Goal: Task Accomplishment & Management: Complete application form

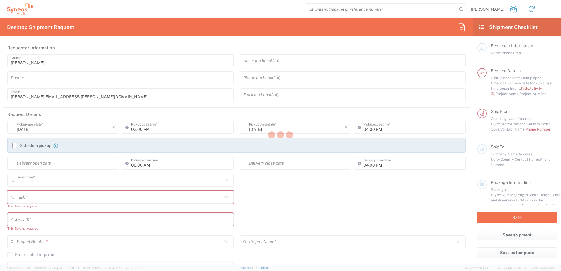
type input "4510"
type input "[US_STATE]"
type input "[GEOGRAPHIC_DATA]"
type input "Syneos Health, LLC-[GEOGRAPHIC_DATA] [GEOGRAPHIC_DATA] [GEOGRAPHIC_DATA]"
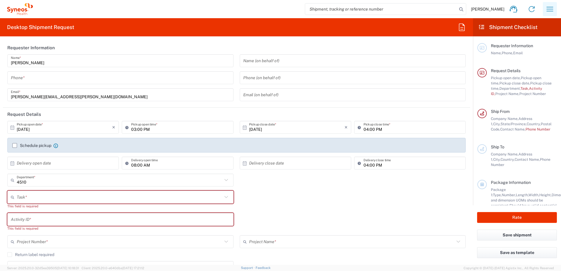
click at [549, 3] on button "button" at bounding box center [550, 9] width 14 height 14
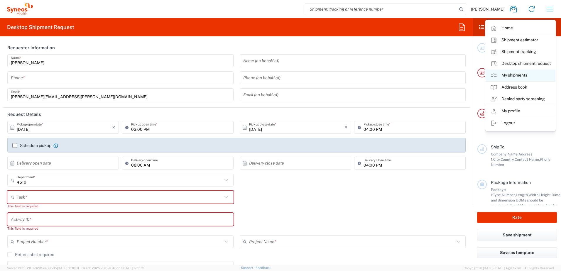
click at [524, 75] on link "My shipments" at bounding box center [521, 76] width 70 height 12
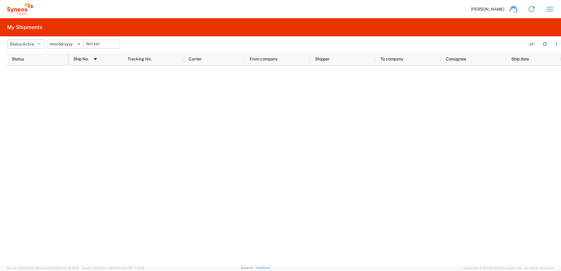
click at [37, 43] on button "Status: Active" at bounding box center [26, 43] width 38 height 9
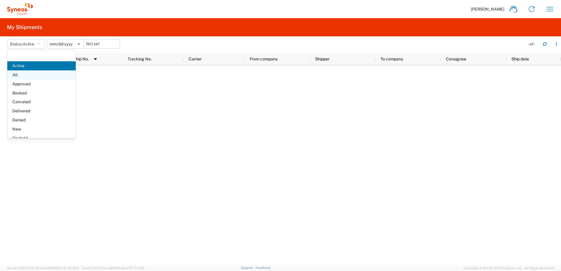
click at [33, 75] on span "All" at bounding box center [41, 74] width 68 height 9
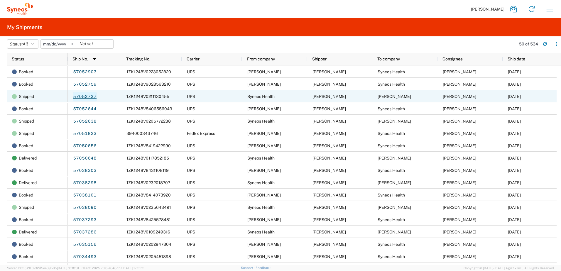
click at [82, 98] on link "57052737" at bounding box center [85, 96] width 24 height 9
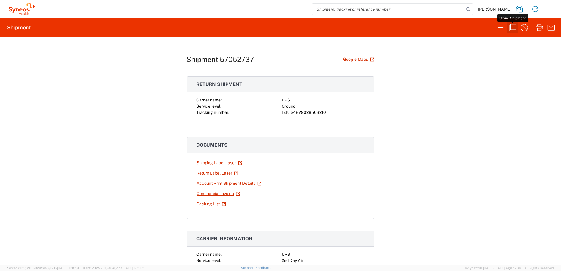
click at [514, 26] on icon "button" at bounding box center [512, 27] width 9 height 9
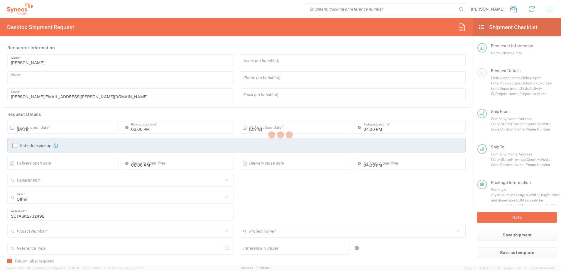
type input "9199867424"
type textarea "christopher.carpenter@syneoshealth.com"
type input "Syneos Health"
type input "1030 Sync Street"
type input "Morrisville"
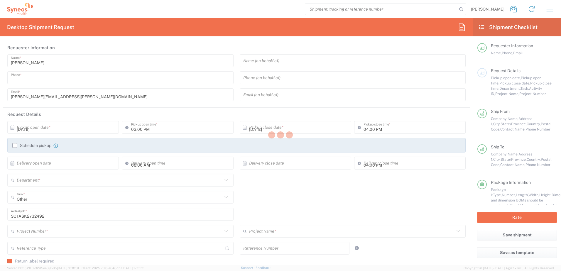
type input "27560"
type input "Chris Carpenter"
type input "9199867424"
type input "christopher.carpenter@syneoshealth.com"
type input "Emily Deni"
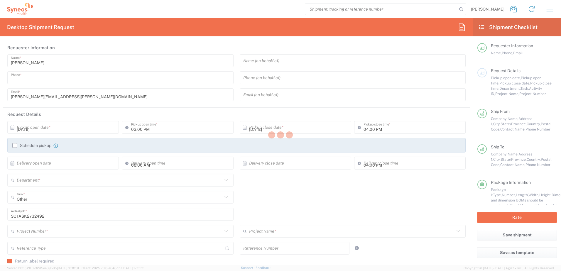
type input "418 Linden St"
type input "Apt. F"
type input "Jenkintown"
type input "United States"
type input "19046"
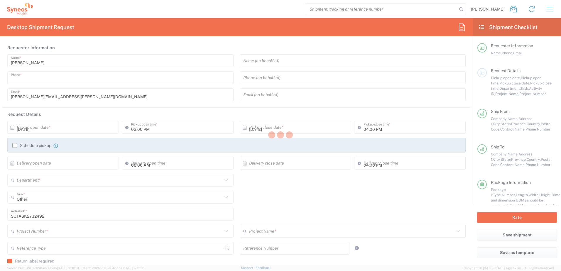
type input "Emily Deni"
type input "2675707821"
type input "emilydeni32@gmail.com"
type input "Residential/Home"
type input "Sender/Shipper"
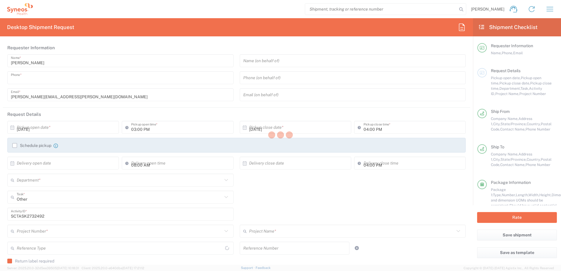
type input "Sender/Shipper"
type input "North Carolina"
type input "Pennsylvania"
type input "Your Packaging"
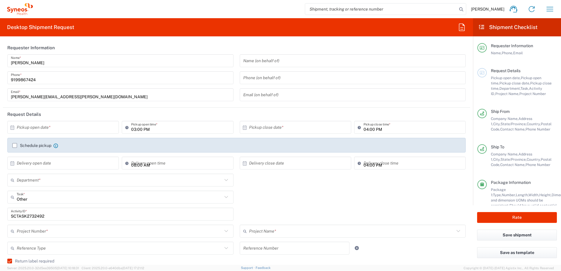
type input "4510"
type input "4520 DEPARTMENTAL EXPENSE"
type input "Ground"
click at [53, 125] on input "text" at bounding box center [64, 127] width 95 height 10
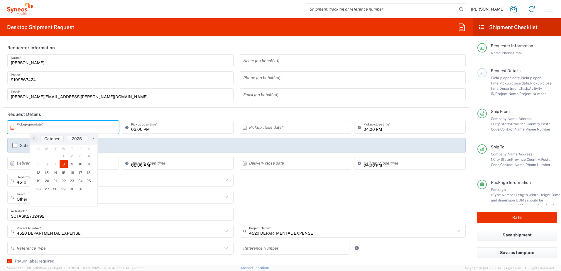
click at [64, 163] on span "8" at bounding box center [64, 164] width 9 height 8
type input "10/08/2025"
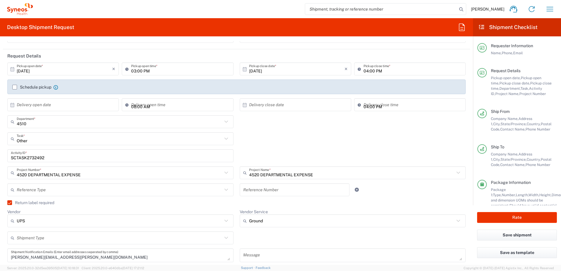
scroll to position [147, 0]
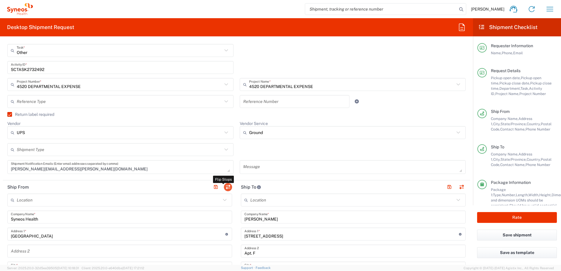
click at [225, 185] on button "button" at bounding box center [228, 187] width 8 height 8
type input "Emily Deni"
type input "418 Linden St"
type input "Apt. F"
type input "Jenkintown"
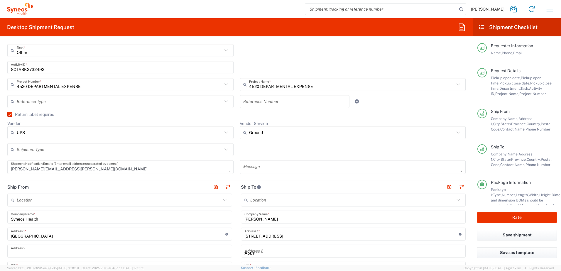
type input "Pennsylvania"
type input "19046"
type input "Emily Deni"
type input "2675707821"
type input "emilydeni32@gmail.com"
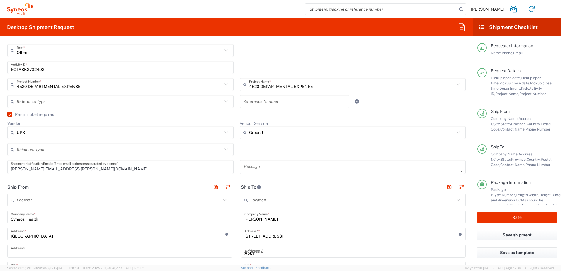
type input "Residential/Home"
type input "Syneos Health"
type input "1030 Sync Street"
type input "Morrisville"
type input "North Carolina"
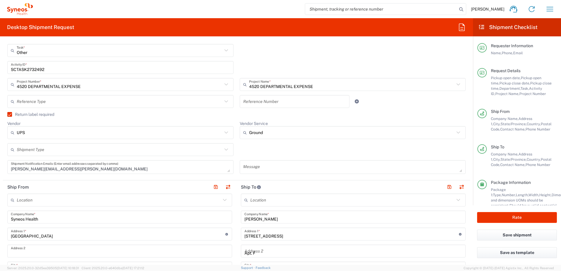
type input "27560"
type input "Chris Carpenter"
type input "9199867424"
type input "christopher.carpenter@syneoshealth.com"
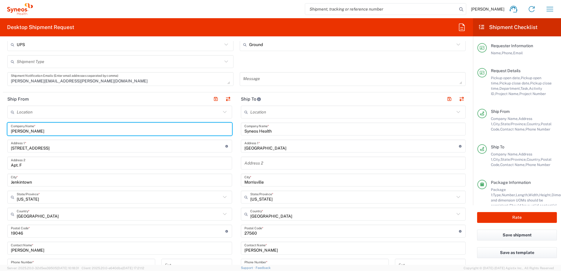
drag, startPoint x: 58, startPoint y: 134, endPoint x: 6, endPoint y: 130, distance: 51.5
click at [6, 130] on main "Location Addison Whitney LLC-Morrisvile NC US Barcelona-Syneos Health BioSector…" at bounding box center [120, 221] width 234 height 230
paste input "Mindy Hammond"
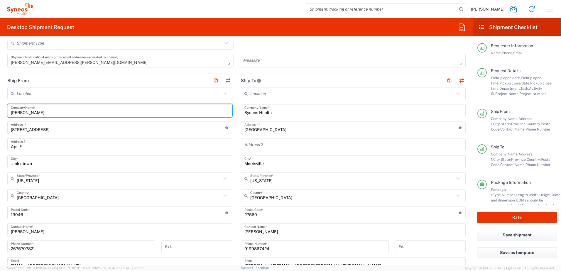
scroll to position [323, 0]
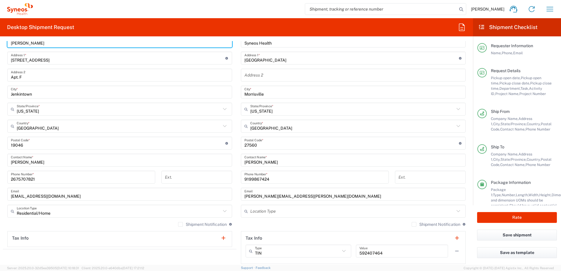
type input "Mindy Hammond"
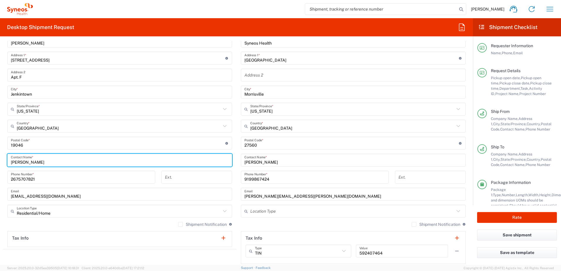
drag, startPoint x: 41, startPoint y: 164, endPoint x: -5, endPoint y: 158, distance: 45.5
click at [0, 158] on html "Chris Carpenter Home Shipment estimator Shipment tracking Desktop shipment requ…" at bounding box center [280, 135] width 561 height 271
paste input "Mindy Hammond"
type input "Mindy Hammond"
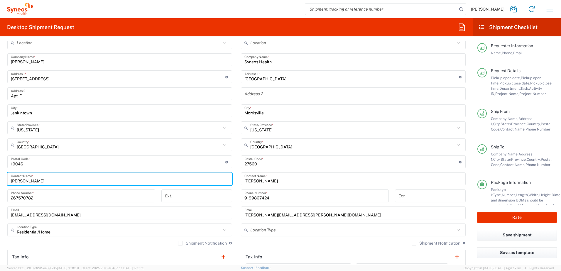
scroll to position [293, 0]
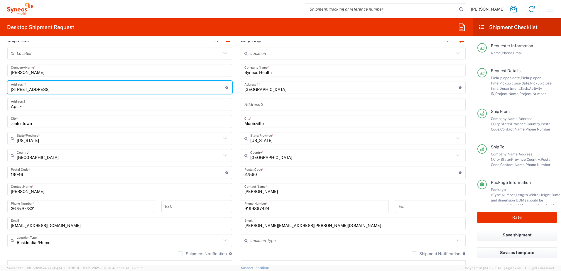
drag, startPoint x: 43, startPoint y: 89, endPoint x: -12, endPoint y: 85, distance: 54.7
click at [0, 85] on html "Chris Carpenter Home Shipment estimator Shipment tracking Desktop shipment requ…" at bounding box center [280, 135] width 561 height 271
paste input "Mindy Hammond"
click at [71, 88] on input "418 Linden St" at bounding box center [118, 87] width 215 height 10
drag, startPoint x: 53, startPoint y: 90, endPoint x: 5, endPoint y: 85, distance: 48.0
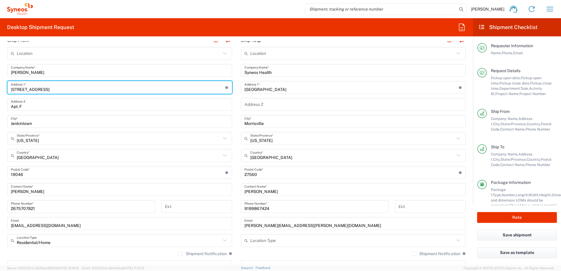
click at [5, 85] on main "Location Addison Whitney LLC-Morrisvile NC US Barcelona-Syneos Health BioSector…" at bounding box center [120, 162] width 234 height 230
paste input "24119 W. 80th Place"
type input "24119 W. 80th Place"
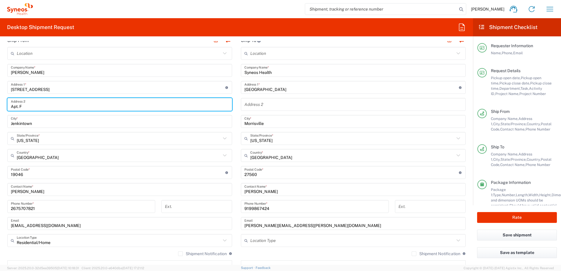
drag, startPoint x: 26, startPoint y: 105, endPoint x: 4, endPoint y: 105, distance: 21.1
click at [4, 105] on main "Location Addison Whitney LLC-Morrisvile NC US Barcelona-Syneos Health BioSector…" at bounding box center [120, 162] width 234 height 230
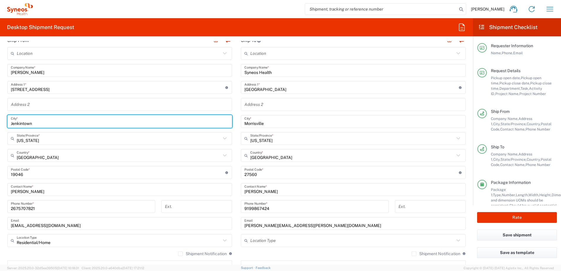
drag, startPoint x: 24, startPoint y: 124, endPoint x: 8, endPoint y: 124, distance: 16.4
click at [8, 124] on div "Jenkintown City *" at bounding box center [119, 121] width 225 height 13
paste input "Lenexa"
type input "Lenexa"
click at [49, 140] on input "text" at bounding box center [119, 139] width 204 height 10
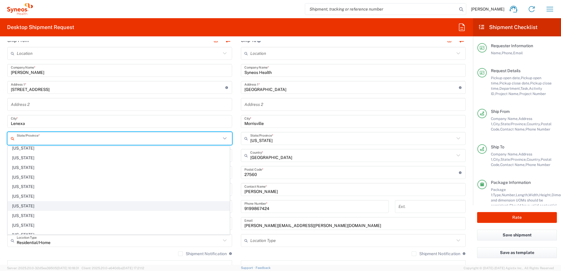
scroll to position [147, 0]
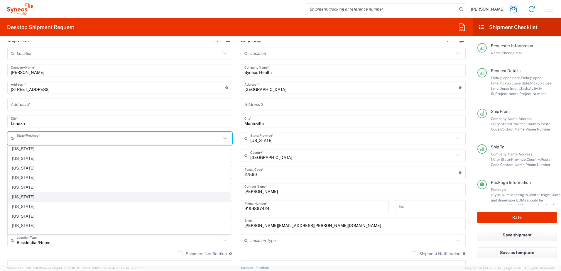
click at [26, 196] on span "Kansas" at bounding box center [119, 197] width 222 height 9
type input "Kansas"
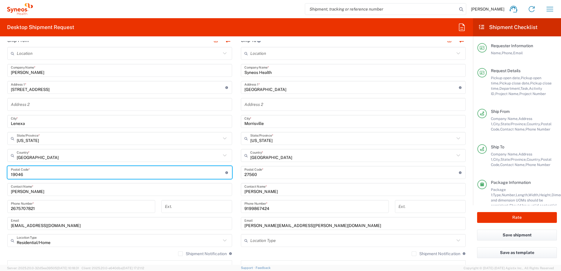
click at [18, 175] on input "undefined" at bounding box center [118, 173] width 215 height 10
paste input "66227"
type input "66227"
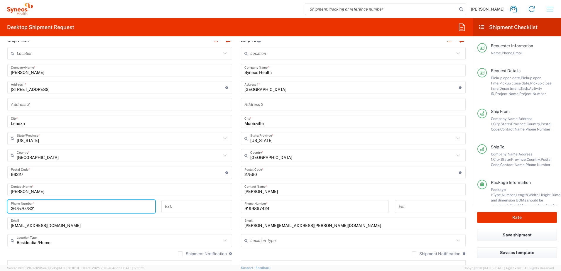
drag, startPoint x: 46, startPoint y: 211, endPoint x: 12, endPoint y: 210, distance: 34.1
click at [12, 210] on input "2675707821" at bounding box center [81, 207] width 141 height 10
paste input "785-979-7035"
type input "785-979-7035"
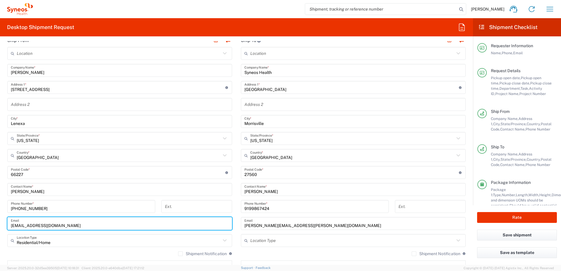
drag, startPoint x: 58, startPoint y: 225, endPoint x: 0, endPoint y: 225, distance: 58.1
click at [0, 225] on html "Chris Carpenter Home Shipment estimator Shipment tracking Desktop shipment requ…" at bounding box center [280, 135] width 561 height 271
paste input "mindy.hammond@syneoshealth"
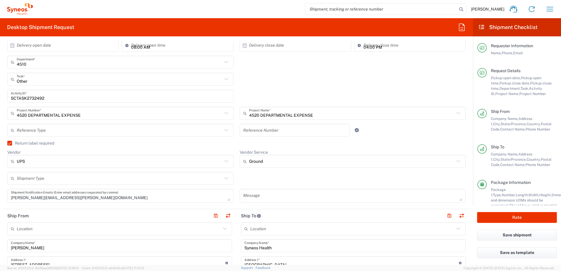
scroll to position [117, 0]
type input "mindy.hammond@syneoshealth.com"
click at [13, 143] on label "Return label required" at bounding box center [30, 143] width 47 height 5
click at [7, 144] on input "Return label required" at bounding box center [7, 144] width 0 height 0
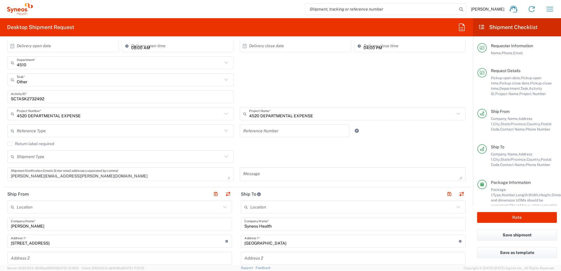
click at [35, 95] on input "SCTASK2732492" at bounding box center [120, 97] width 219 height 10
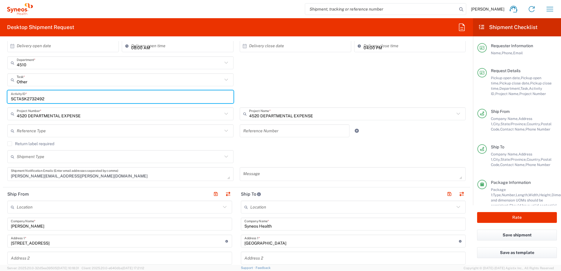
click at [35, 95] on input "SCTASK2732492" at bounding box center [120, 97] width 219 height 10
paste input "3998"
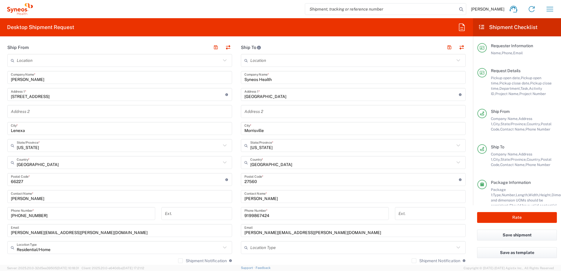
scroll to position [411, 0]
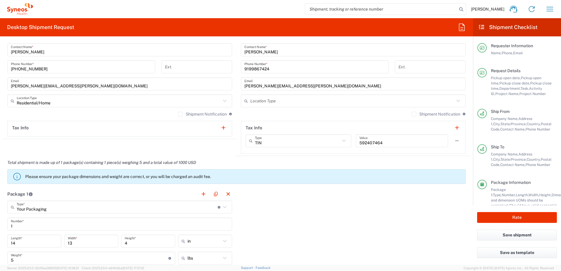
type input "SCTASK2733998"
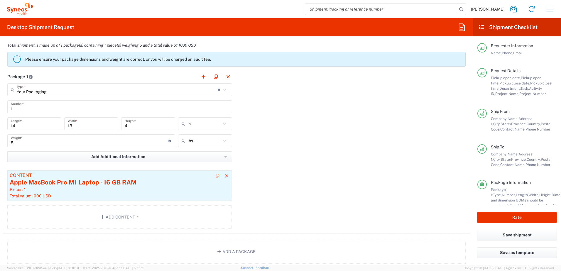
click at [161, 183] on div "Apple MacBook Pro M1 Laptop - 16 GB RAM" at bounding box center [120, 182] width 220 height 9
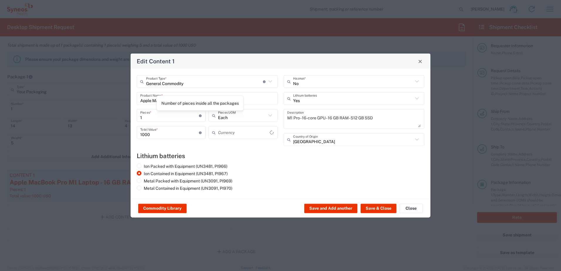
type input "US Dollar"
drag, startPoint x: 258, startPoint y: 100, endPoint x: 255, endPoint y: 101, distance: 3.8
click at [255, 102] on input "Apple MacBook Pro M1 Laptop - 16 GB RAM" at bounding box center [207, 98] width 134 height 10
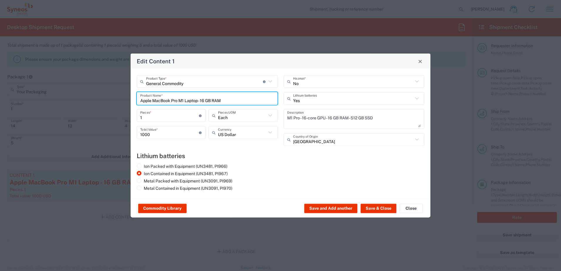
drag, startPoint x: 242, startPoint y: 102, endPoint x: 126, endPoint y: 95, distance: 116.1
click at [126, 95] on div "Edit Content 1 General Commodity Product Type * Document: Paper document genera…" at bounding box center [280, 135] width 561 height 271
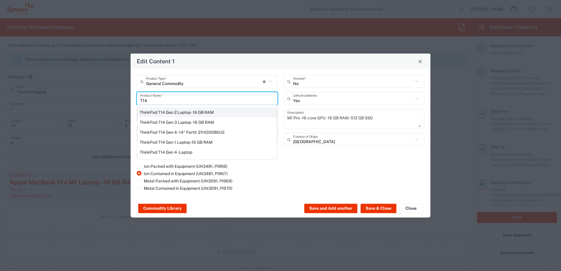
click at [180, 113] on div "ThinkPad T14 Gen 2 Laptop - 16 GB RAM" at bounding box center [207, 112] width 140 height 10
type input "ThinkPad T14 Gen 2 Laptop - 16 GB RAM"
type textarea "Intel Core i7-1156G7 vProÂ® Processor - 14"- 16 GB RAM - 512 GB SSD"
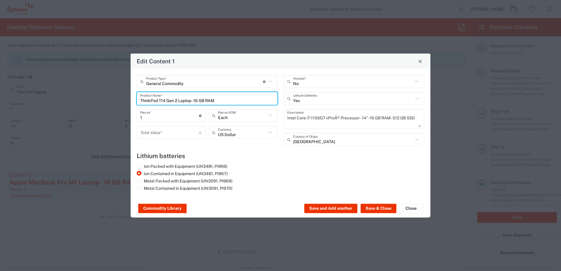
click at [157, 133] on input "number" at bounding box center [169, 132] width 59 height 10
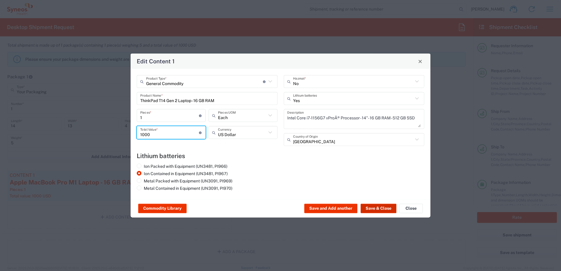
type input "1000"
click at [381, 206] on button "Save & Close" at bounding box center [379, 208] width 36 height 9
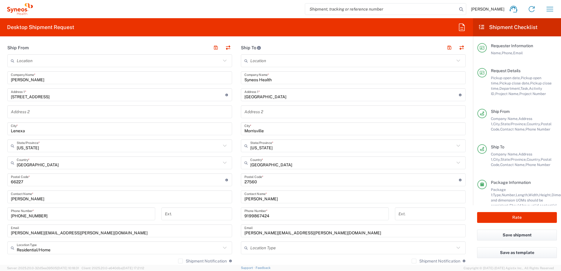
scroll to position [264, 0]
click at [506, 216] on button "Rate" at bounding box center [517, 217] width 80 height 11
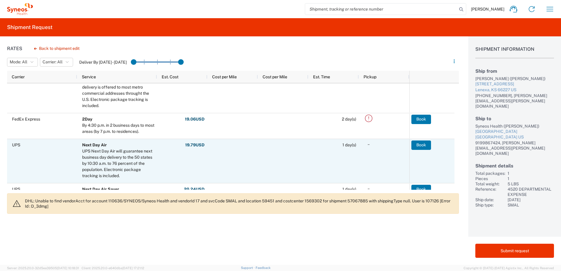
scroll to position [176, 0]
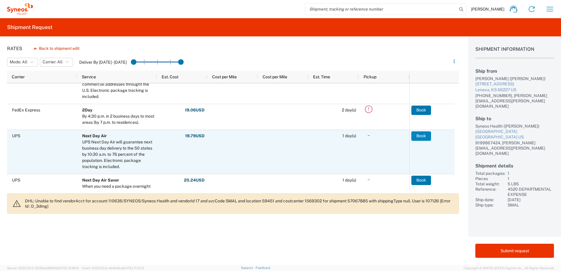
click at [420, 135] on button "Book" at bounding box center [421, 135] width 20 height 9
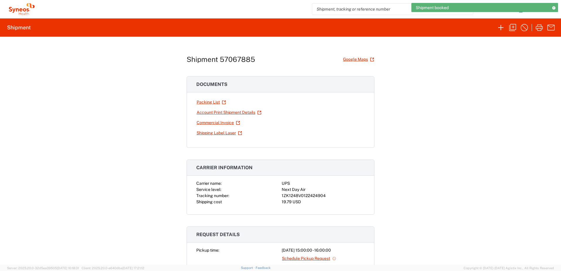
click at [302, 195] on div "1ZK1248V0122424904" at bounding box center [323, 196] width 83 height 6
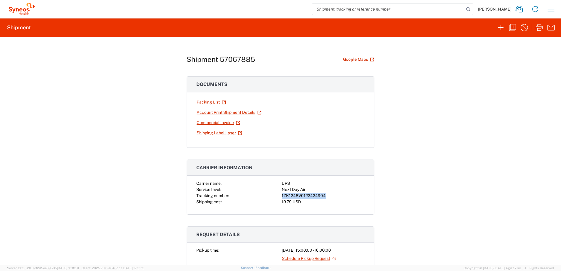
copy div "1ZK1248V0122424904"
drag, startPoint x: 456, startPoint y: 90, endPoint x: 493, endPoint y: 69, distance: 42.0
click at [456, 89] on div "Shipment 57067885 Google Maps Documents Packing List Account Print Shipment Det…" at bounding box center [280, 151] width 561 height 228
click at [539, 31] on icon "button" at bounding box center [539, 27] width 9 height 9
